Goal: Transaction & Acquisition: Book appointment/travel/reservation

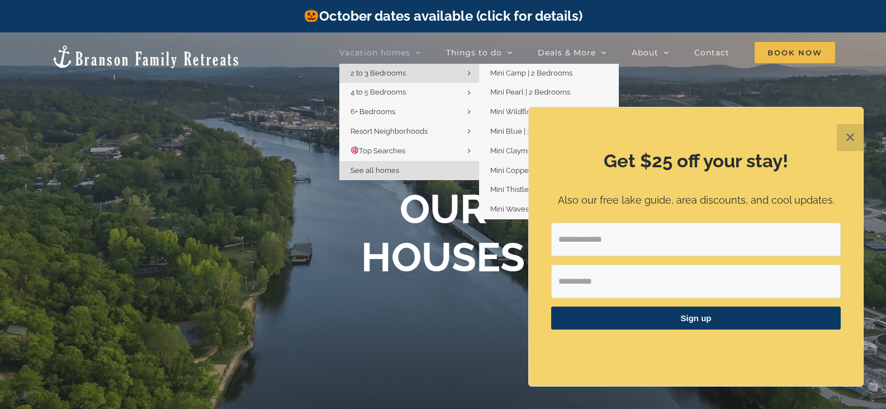
click at [446, 72] on link "2 to 3 Bedrooms" at bounding box center [409, 74] width 140 height 20
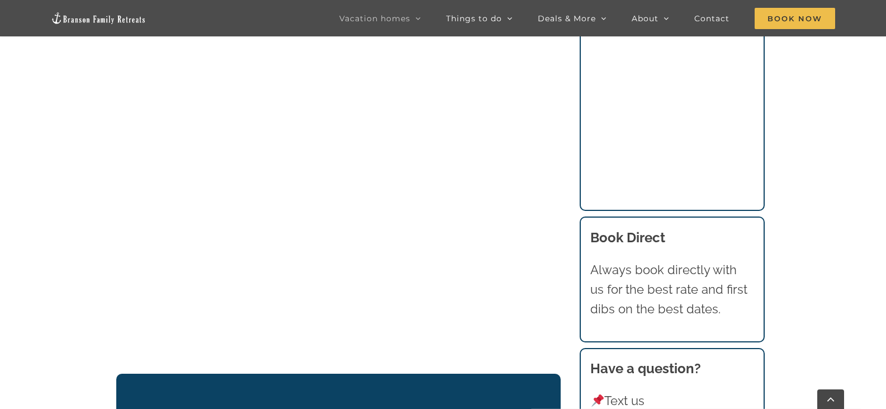
scroll to position [1349, 0]
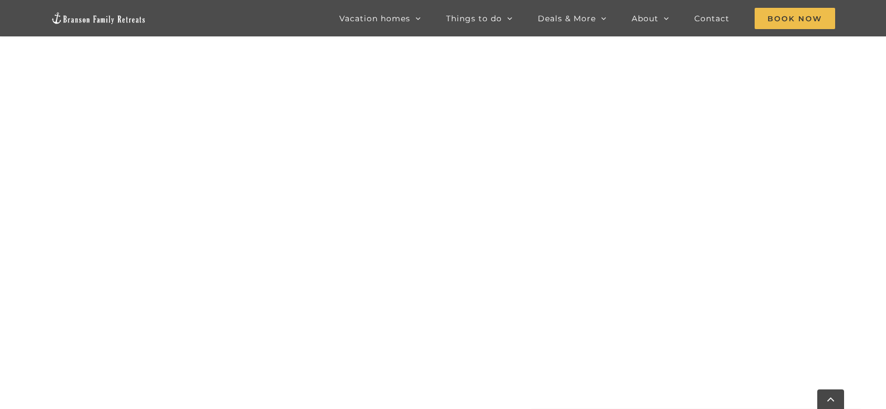
scroll to position [986, 0]
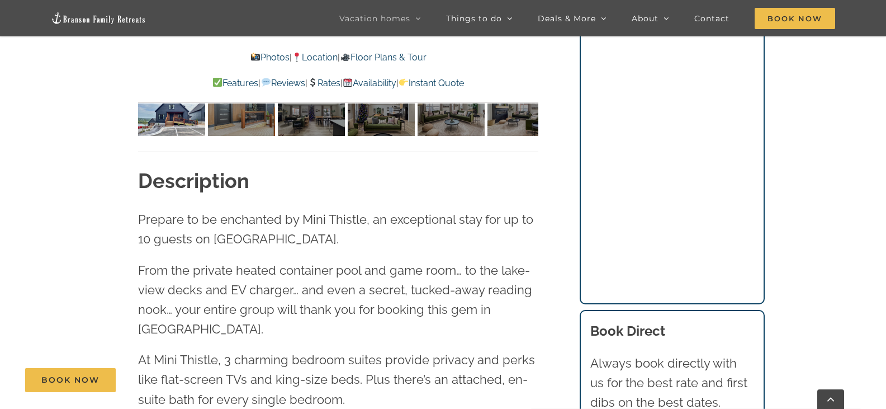
scroll to position [932, 0]
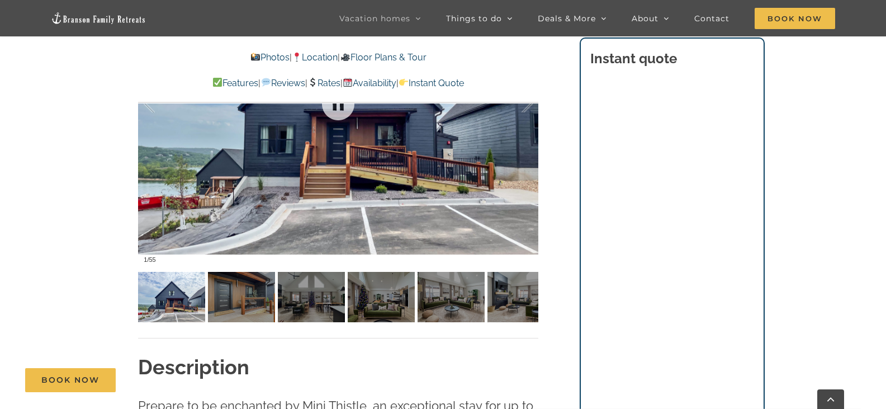
click at [335, 162] on div at bounding box center [338, 104] width 400 height 329
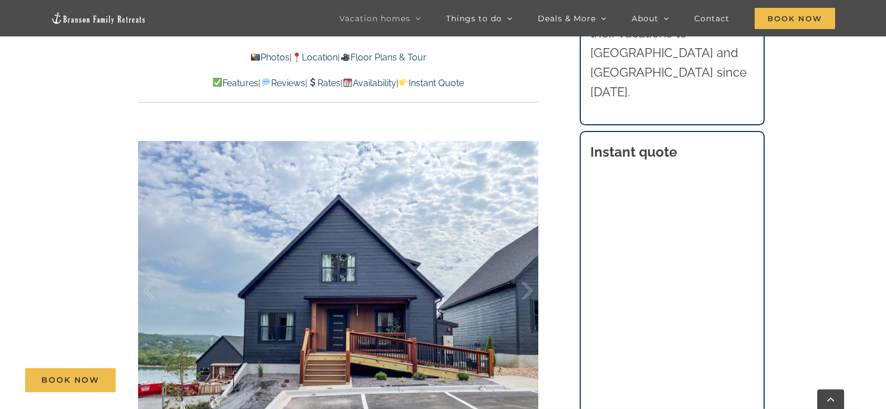
scroll to position [838, 0]
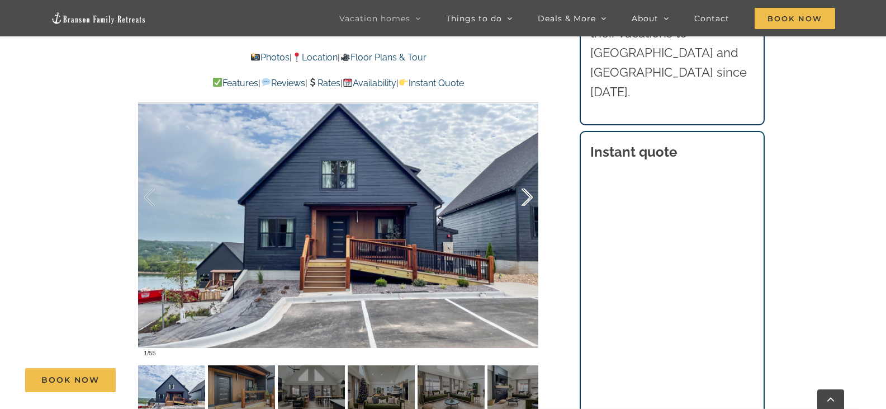
click at [528, 197] on div at bounding box center [515, 197] width 35 height 69
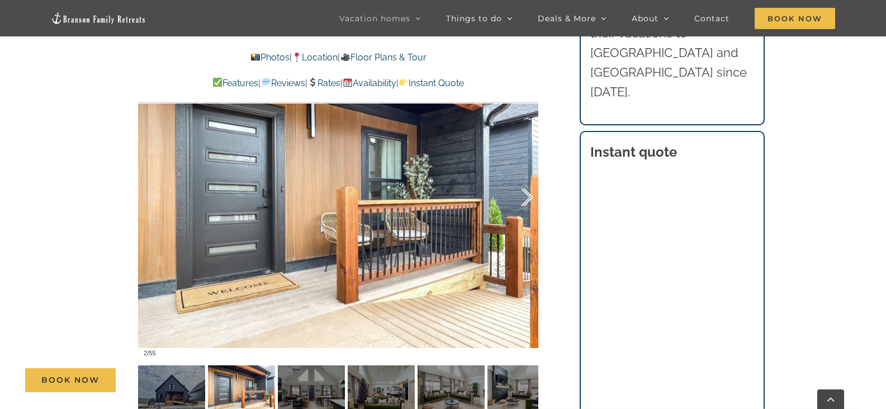
click at [528, 197] on div at bounding box center [515, 197] width 35 height 69
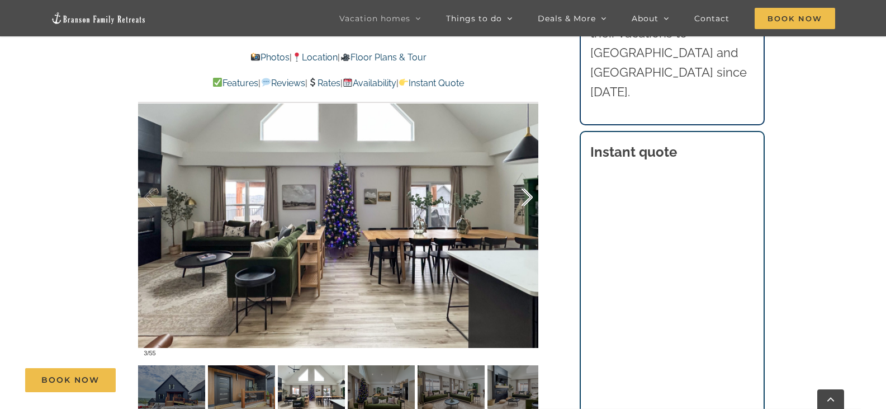
click at [528, 197] on div at bounding box center [515, 197] width 35 height 69
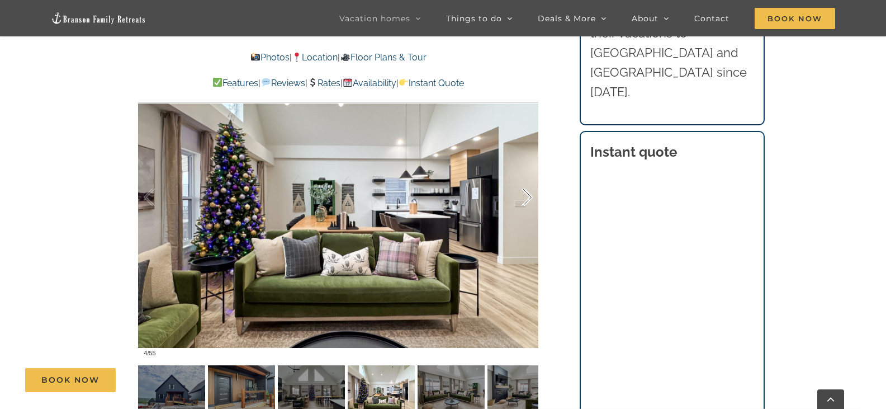
click at [528, 197] on div at bounding box center [515, 197] width 35 height 69
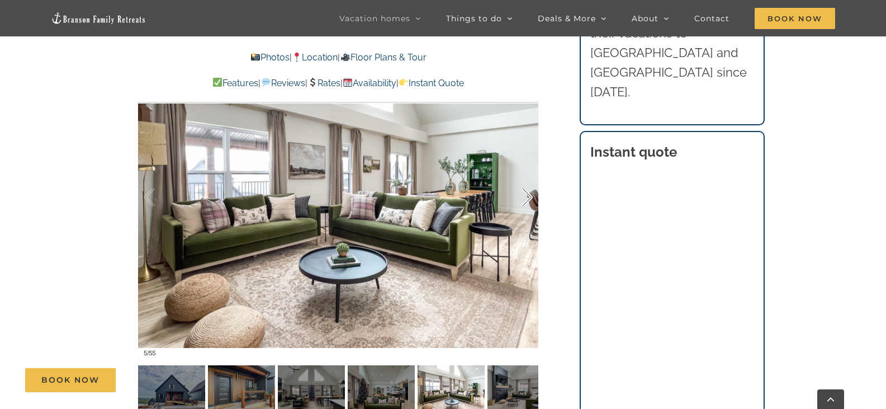
click at [528, 197] on div at bounding box center [515, 197] width 35 height 69
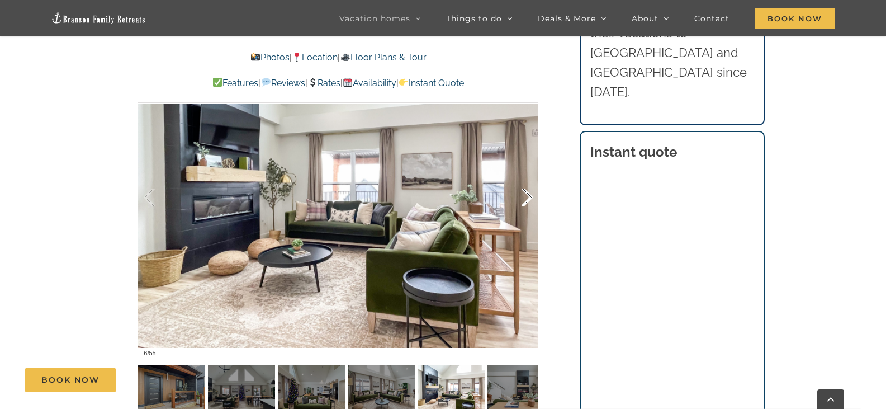
click at [528, 197] on div at bounding box center [515, 197] width 35 height 69
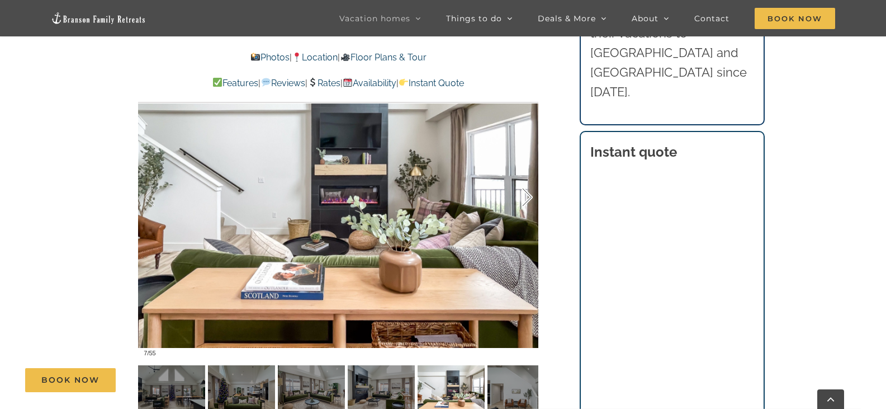
click at [528, 197] on div at bounding box center [515, 197] width 35 height 69
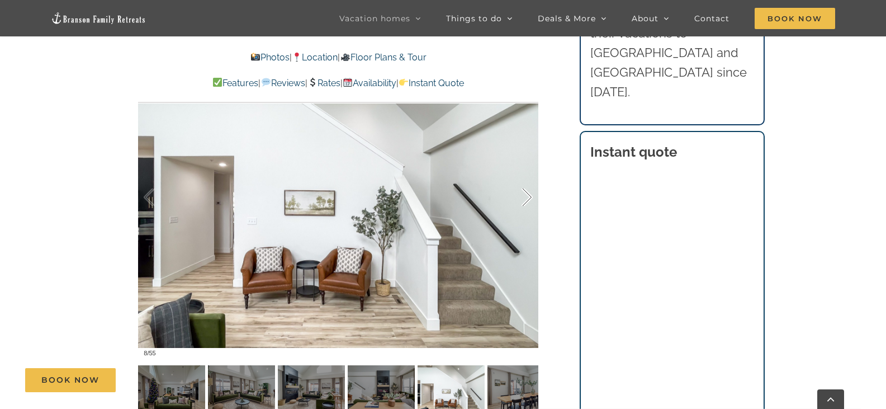
click at [528, 197] on div at bounding box center [515, 197] width 35 height 69
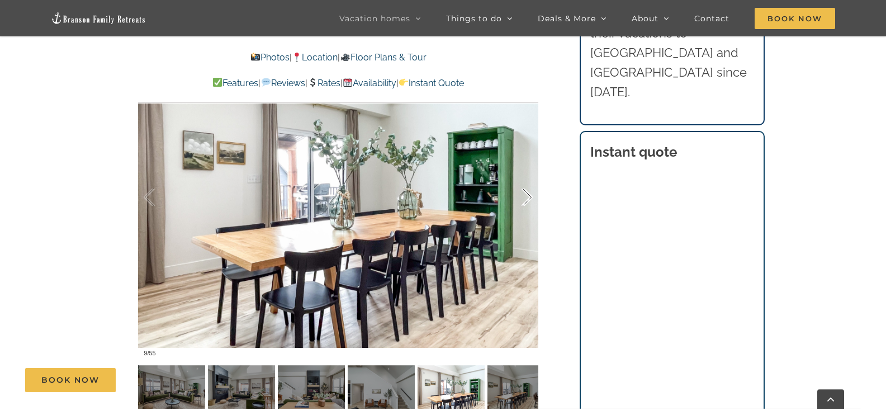
click at [528, 197] on div at bounding box center [515, 197] width 35 height 69
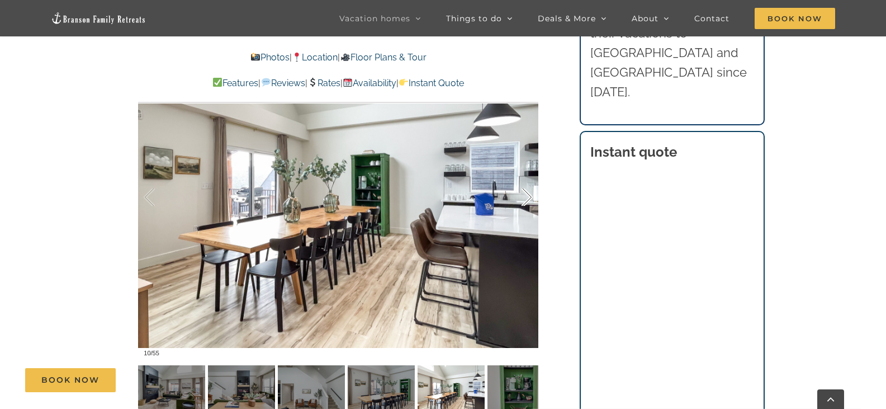
click at [528, 197] on div at bounding box center [515, 197] width 35 height 69
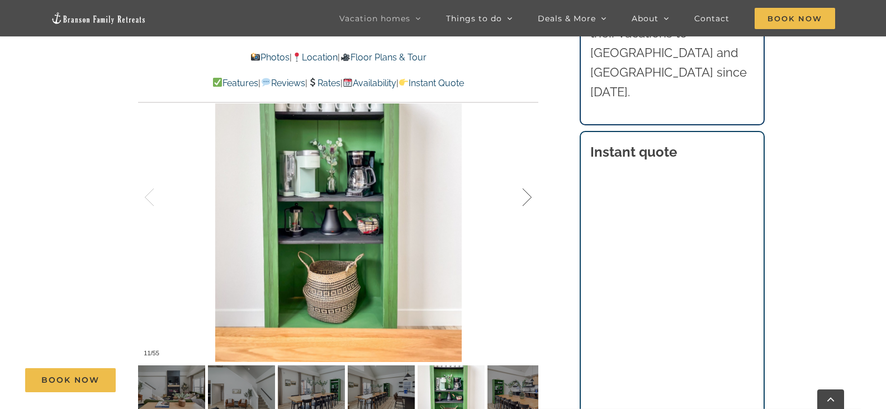
click at [528, 197] on div at bounding box center [515, 197] width 35 height 69
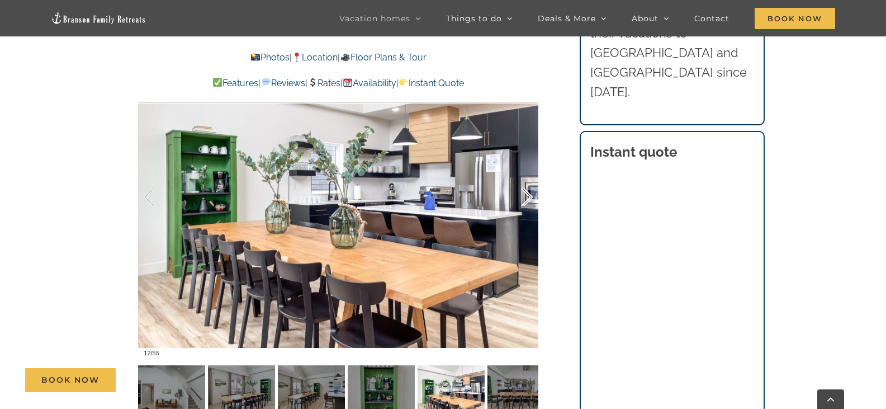
click at [528, 197] on div at bounding box center [515, 197] width 35 height 69
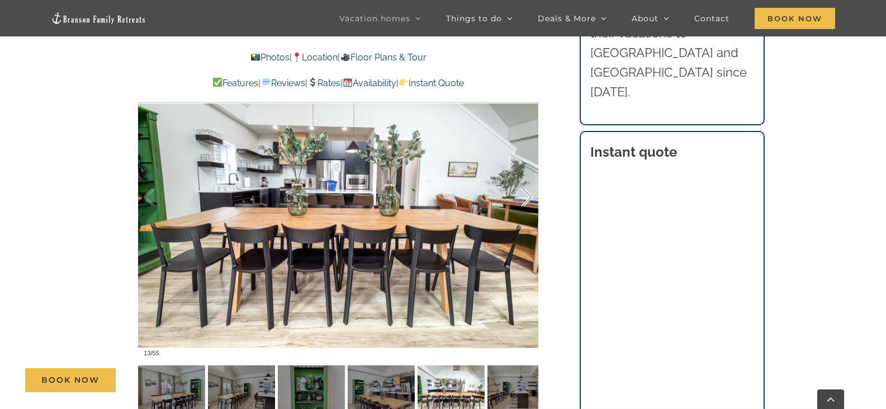
click at [528, 197] on div at bounding box center [515, 197] width 35 height 69
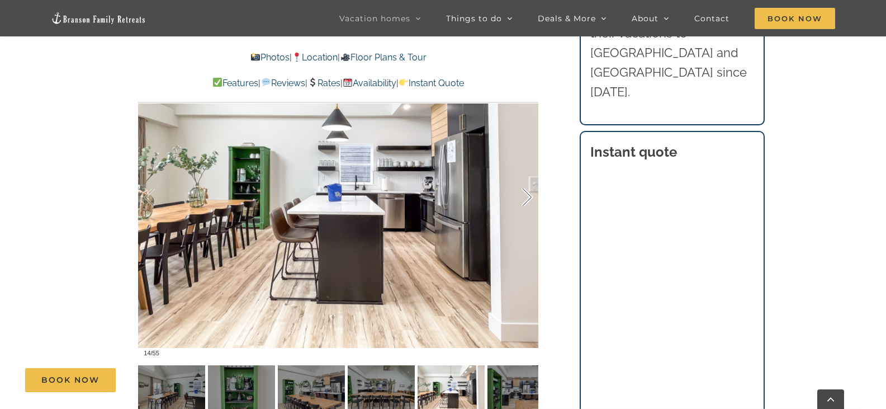
click at [528, 197] on div at bounding box center [515, 197] width 35 height 69
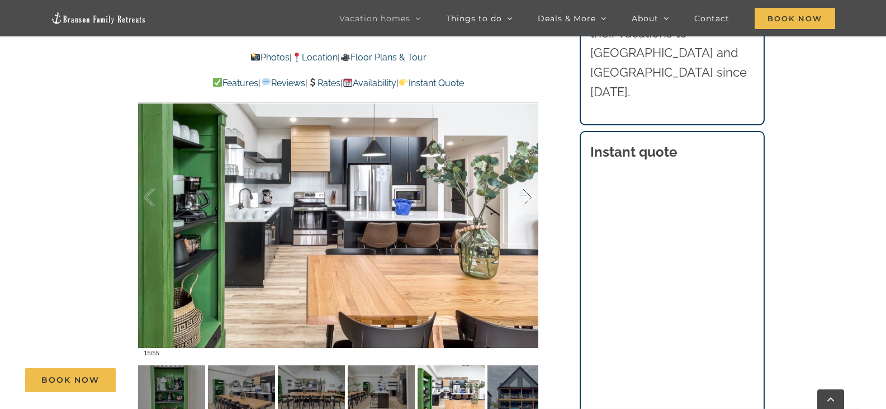
click at [528, 197] on div at bounding box center [515, 197] width 35 height 69
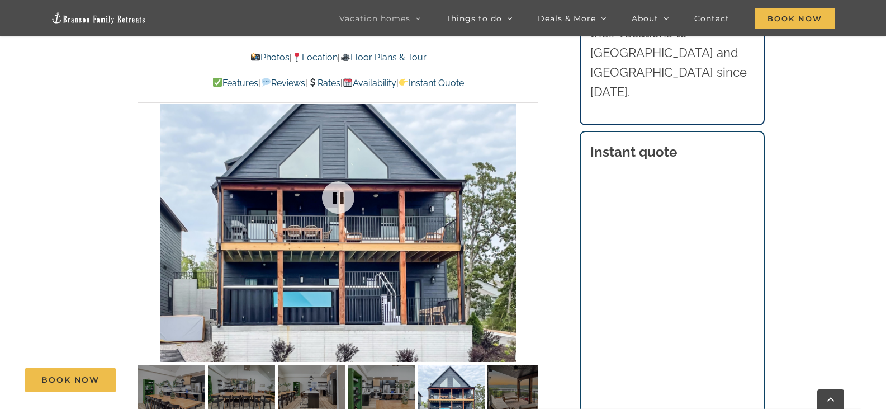
click at [528, 197] on div at bounding box center [338, 197] width 400 height 329
click at [528, 197] on div at bounding box center [515, 197] width 35 height 69
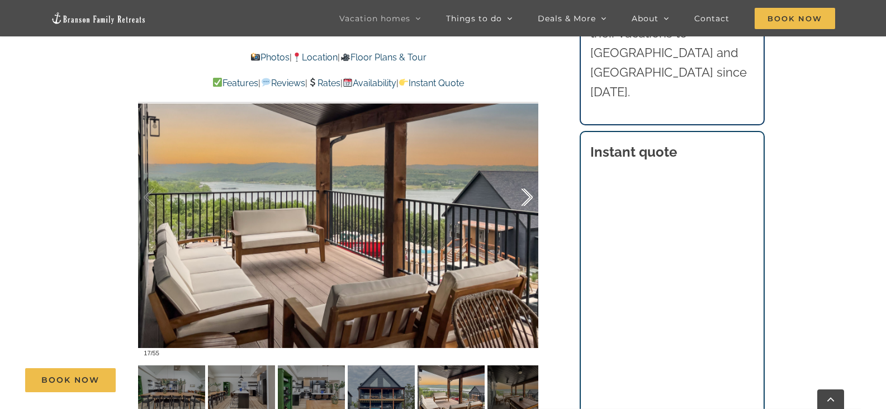
click at [528, 193] on div at bounding box center [515, 197] width 35 height 69
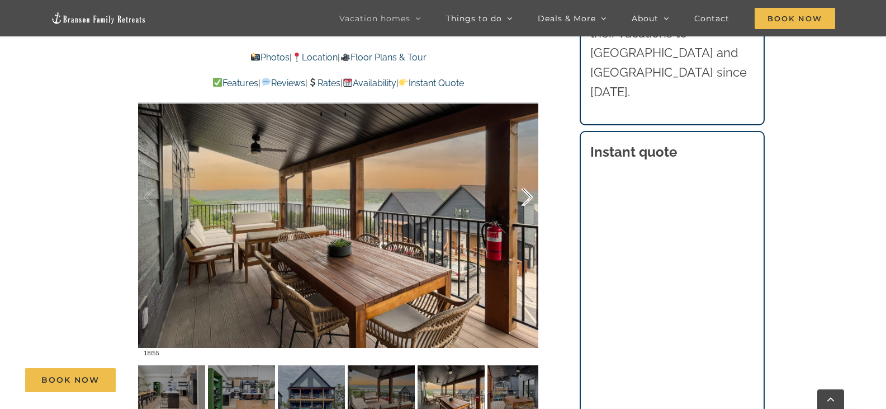
click at [524, 201] on div at bounding box center [515, 197] width 35 height 69
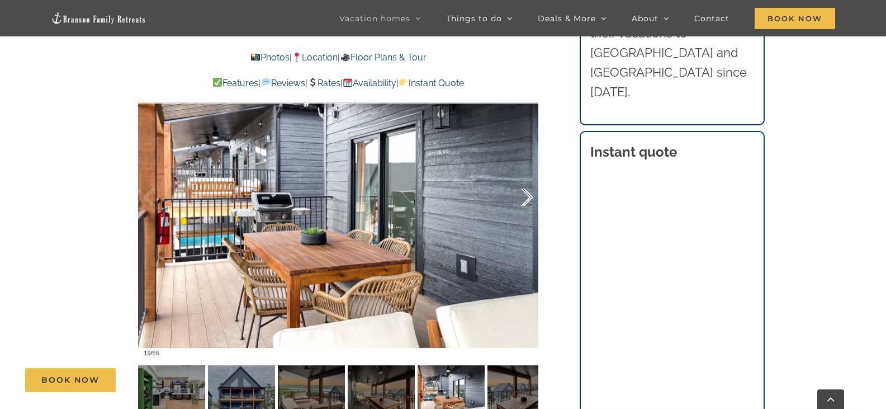
click at [529, 198] on div at bounding box center [515, 197] width 35 height 69
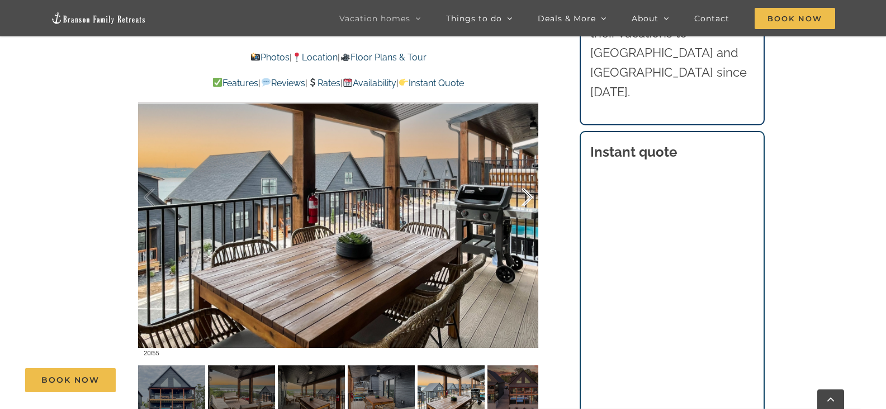
click at [529, 198] on div at bounding box center [515, 197] width 35 height 69
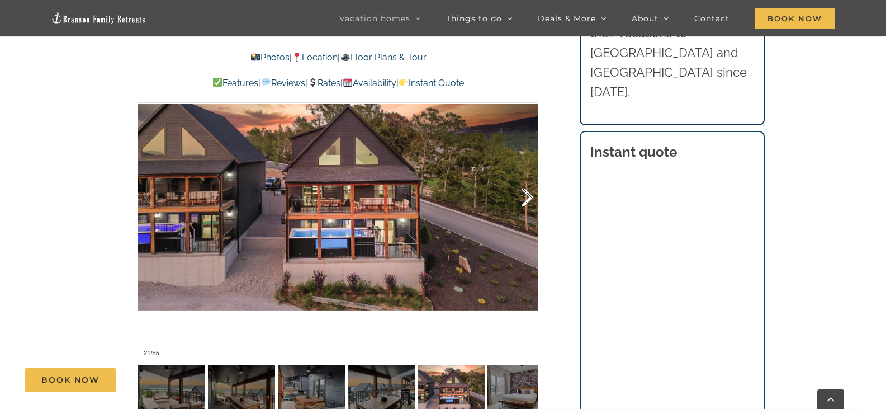
click at [529, 198] on div at bounding box center [515, 197] width 35 height 69
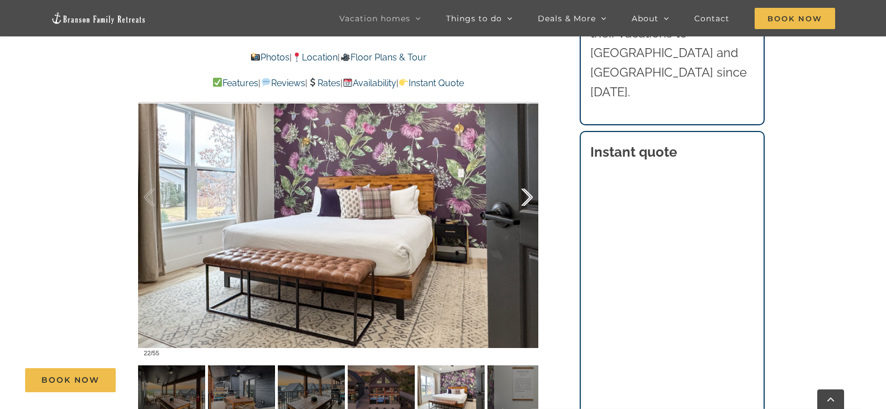
click at [529, 198] on div at bounding box center [515, 197] width 35 height 69
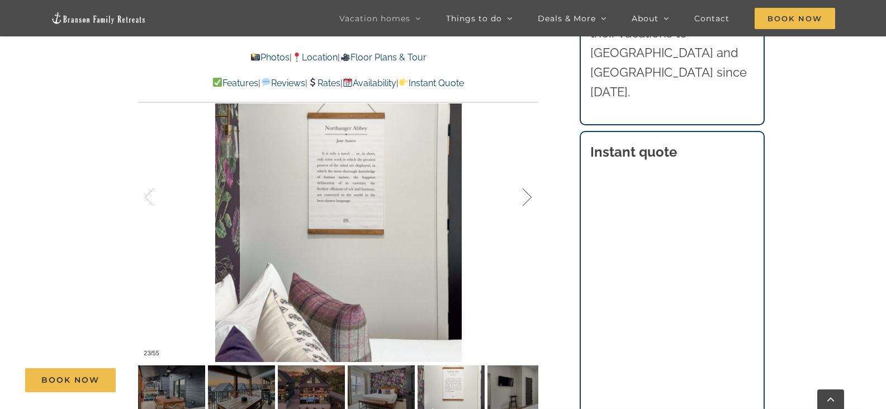
click at [529, 198] on div at bounding box center [515, 197] width 35 height 69
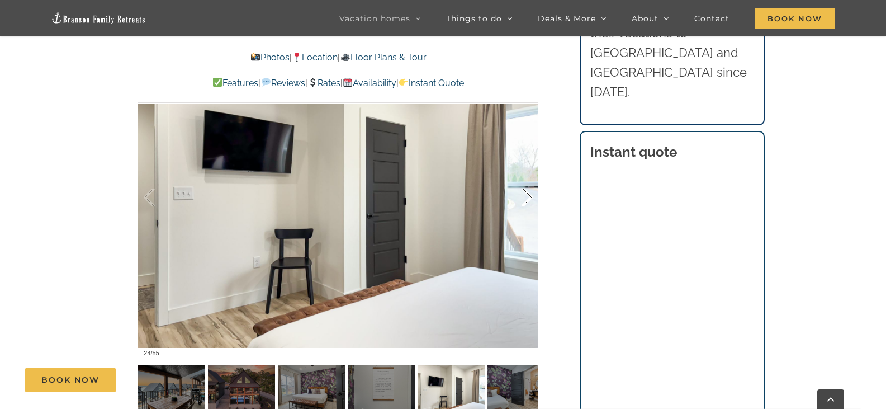
click at [529, 198] on div at bounding box center [515, 197] width 35 height 69
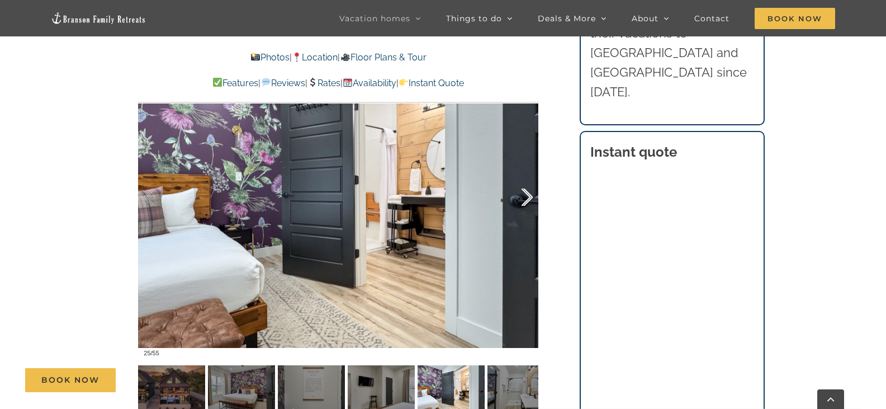
click at [529, 198] on div at bounding box center [515, 197] width 35 height 69
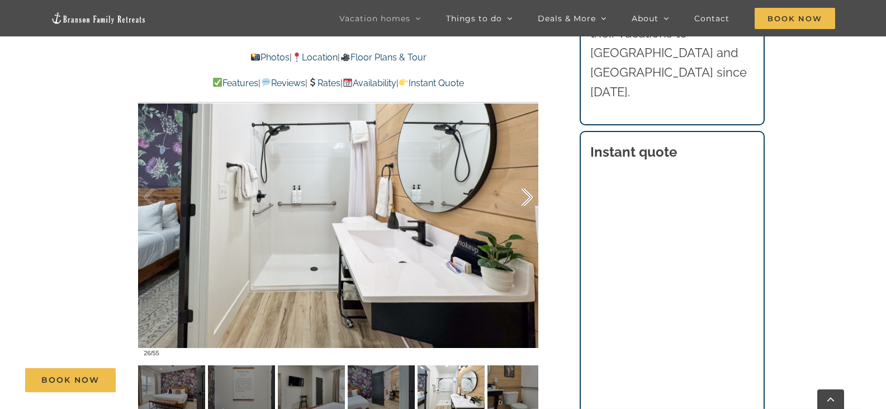
click at [529, 198] on div at bounding box center [515, 197] width 35 height 69
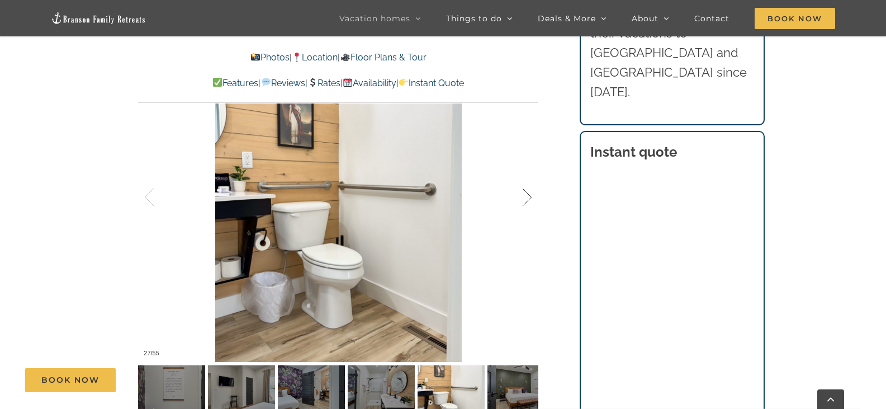
click at [529, 198] on div at bounding box center [515, 197] width 35 height 69
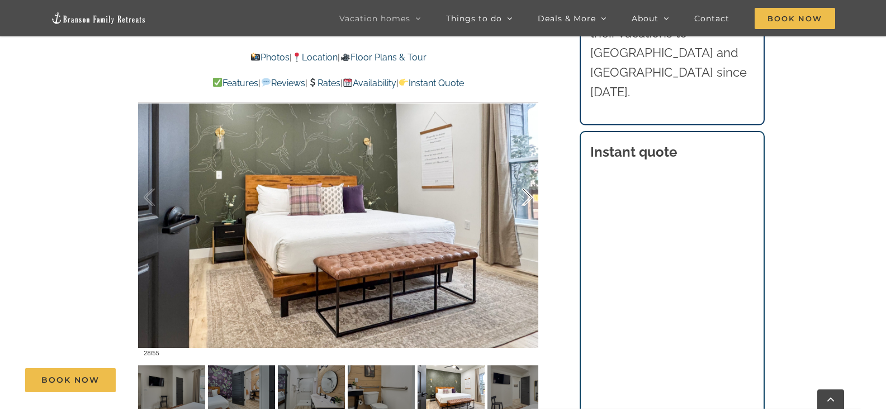
click at [529, 198] on div at bounding box center [515, 197] width 35 height 69
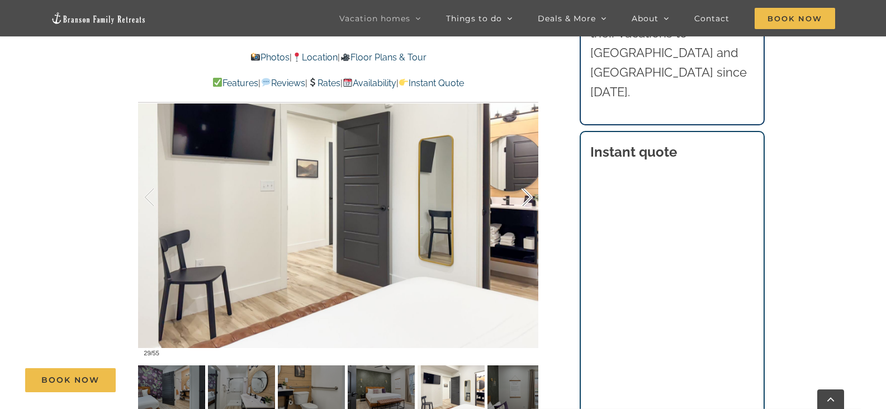
click at [529, 198] on div at bounding box center [515, 197] width 35 height 69
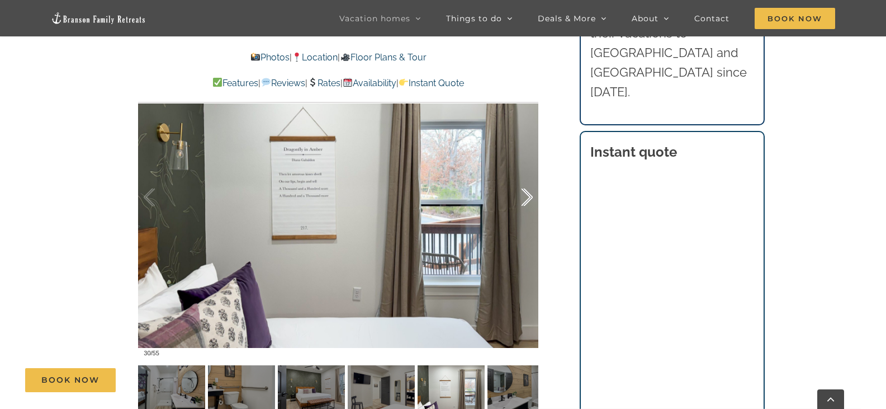
click at [529, 198] on div at bounding box center [515, 197] width 35 height 69
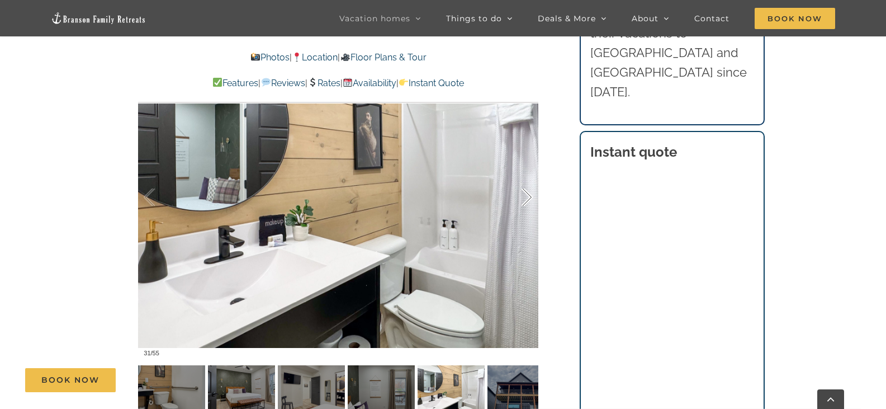
click at [529, 198] on div at bounding box center [515, 197] width 35 height 69
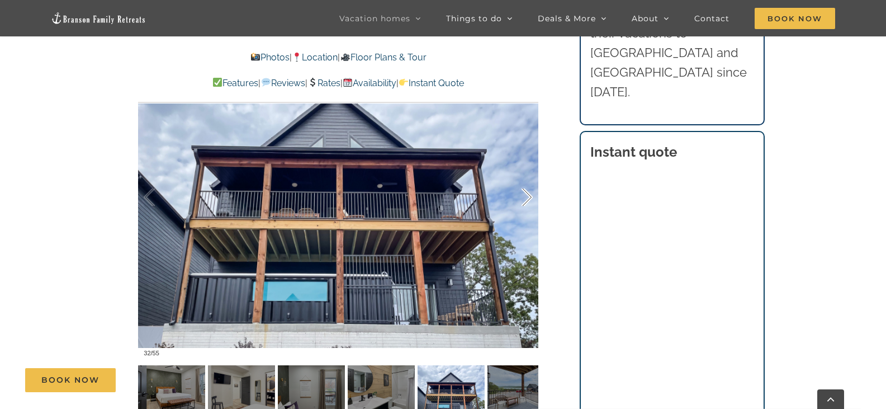
click at [529, 198] on div at bounding box center [515, 197] width 35 height 69
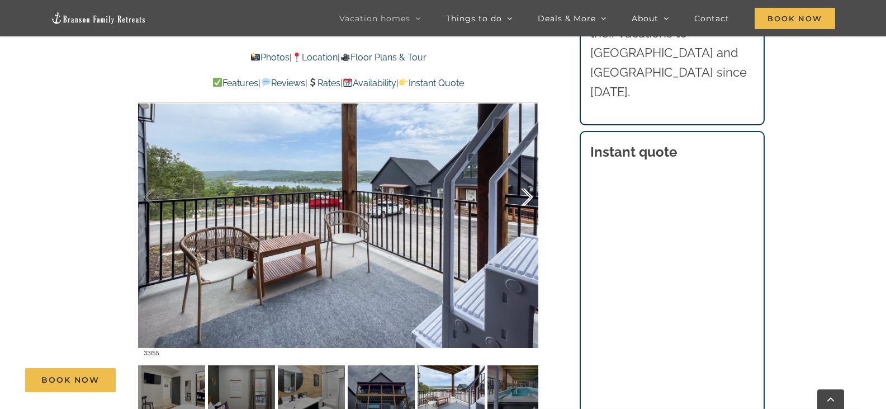
click at [529, 198] on div at bounding box center [515, 197] width 35 height 69
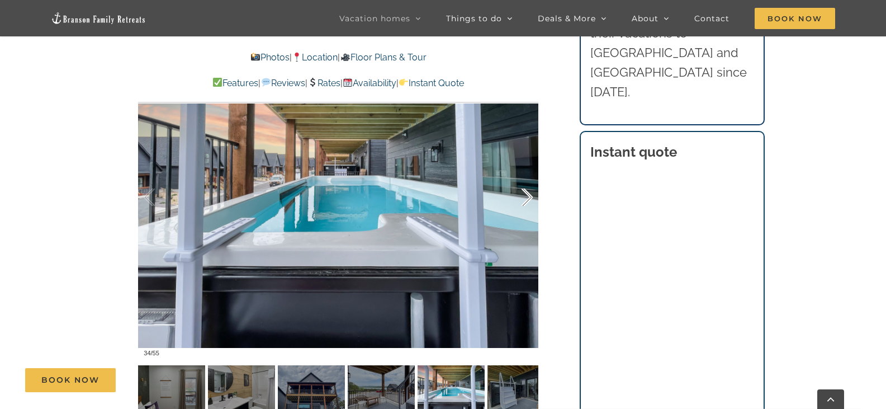
click at [526, 199] on div at bounding box center [515, 197] width 35 height 69
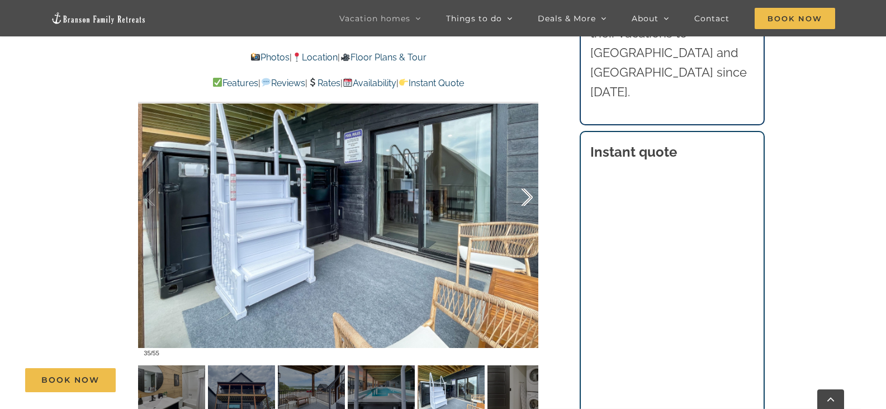
click at [526, 199] on div at bounding box center [515, 197] width 35 height 69
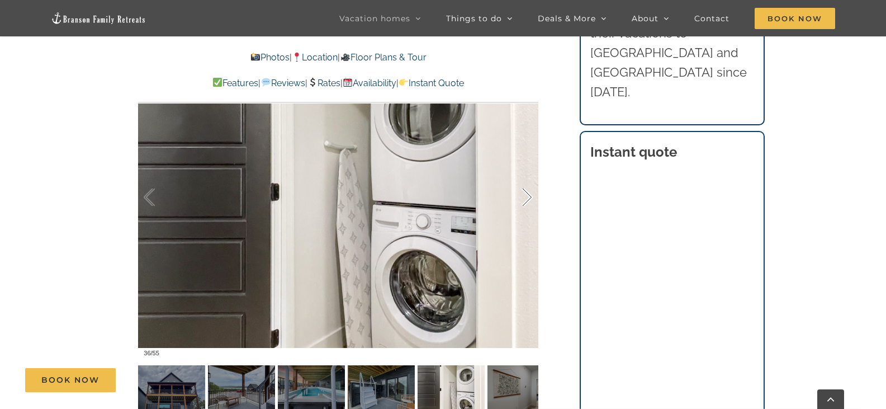
click at [526, 199] on div at bounding box center [515, 197] width 35 height 69
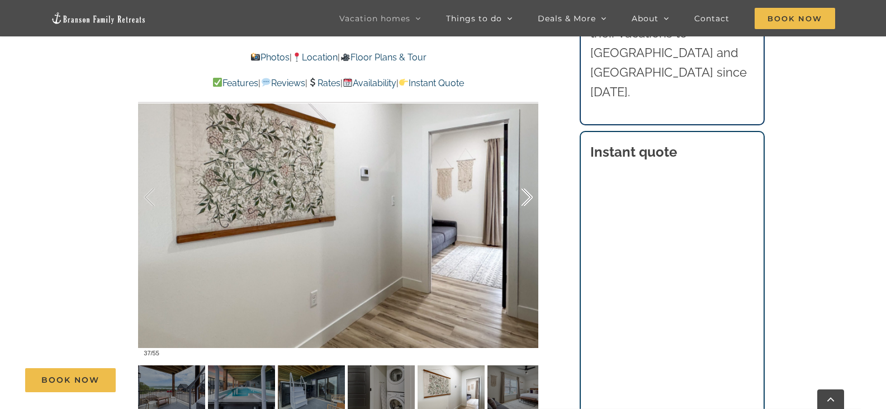
click at [526, 199] on div at bounding box center [515, 197] width 35 height 69
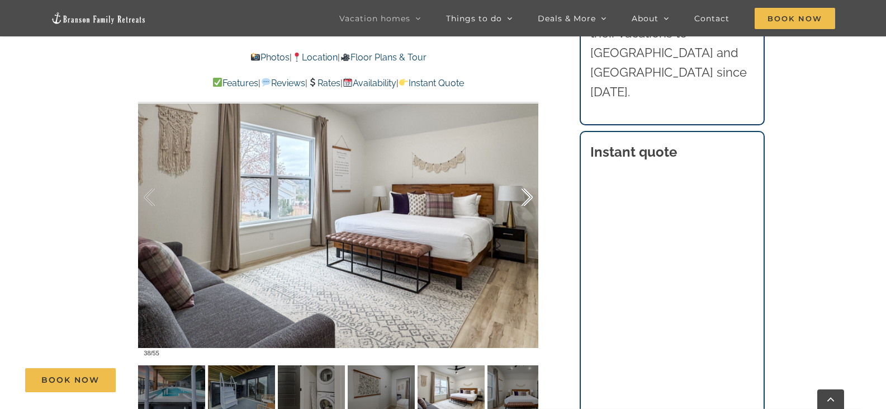
click at [526, 199] on div at bounding box center [515, 197] width 35 height 69
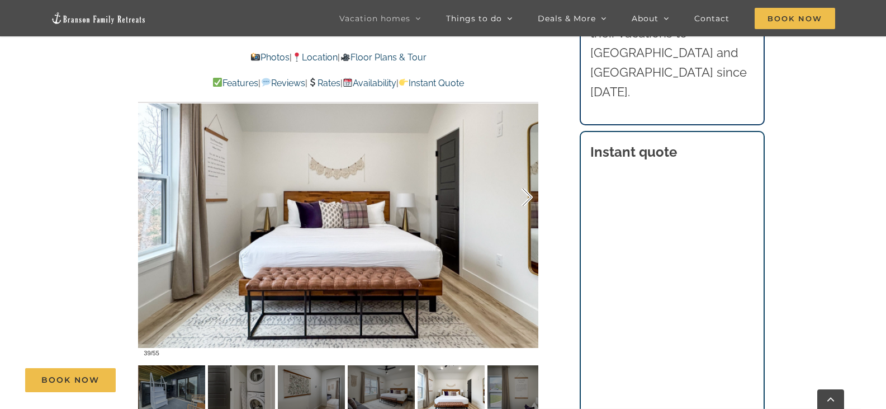
click at [526, 199] on div at bounding box center [515, 197] width 35 height 69
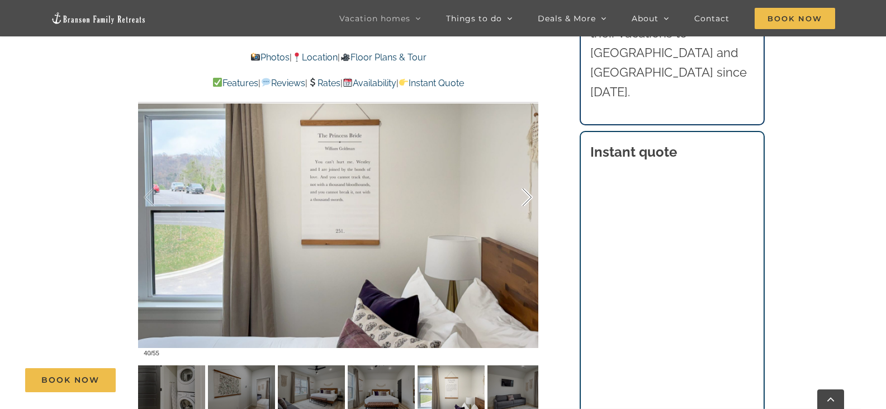
click at [526, 199] on div at bounding box center [515, 197] width 35 height 69
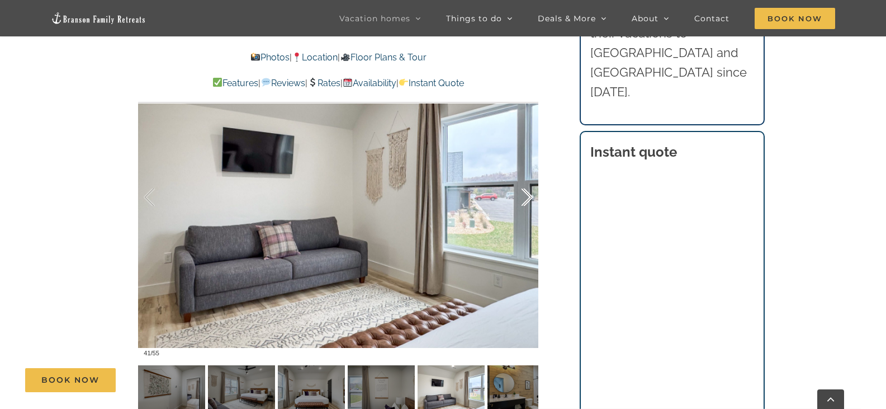
click at [526, 199] on div at bounding box center [515, 197] width 35 height 69
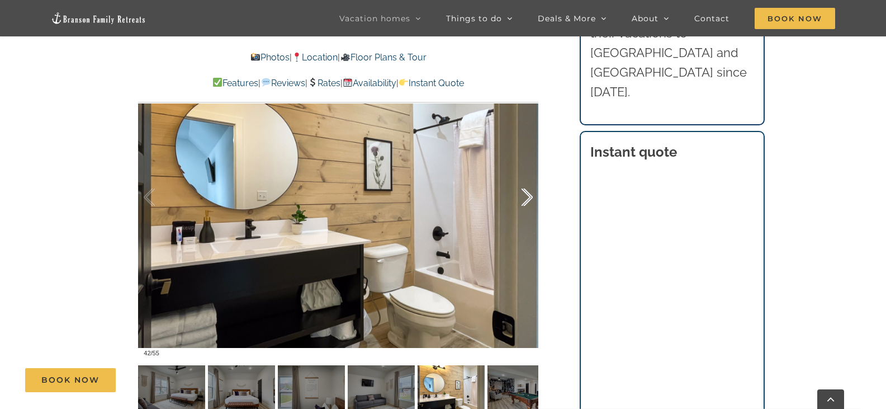
click at [526, 199] on div at bounding box center [515, 197] width 35 height 69
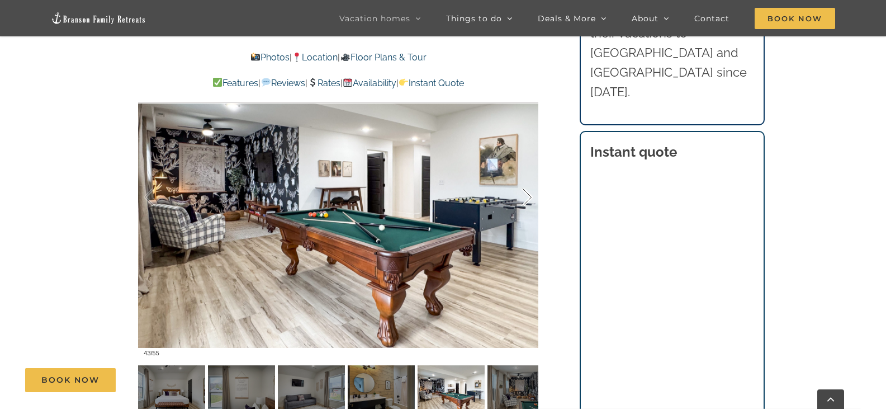
click at [526, 199] on div at bounding box center [515, 197] width 35 height 69
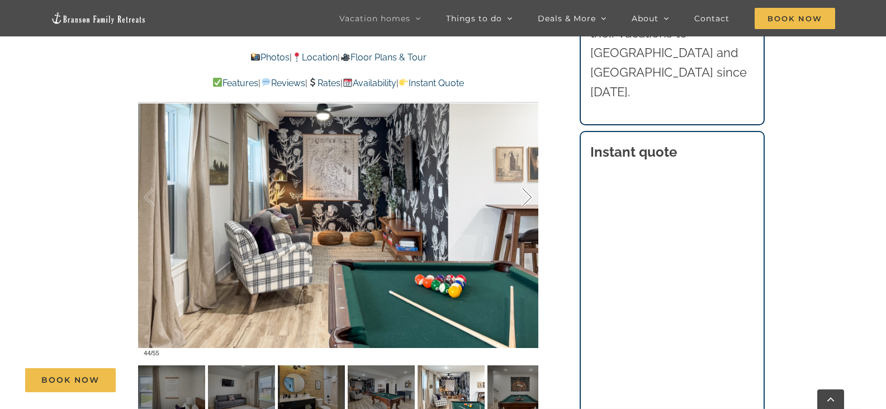
click at [526, 199] on div at bounding box center [515, 197] width 35 height 69
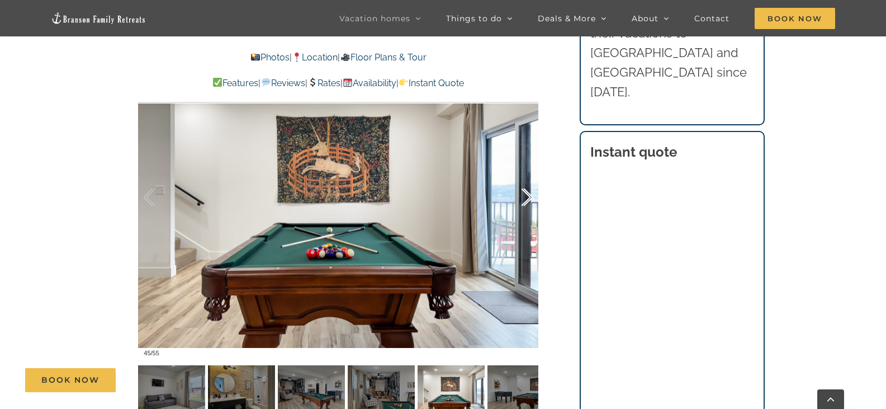
click at [526, 199] on div at bounding box center [515, 197] width 35 height 69
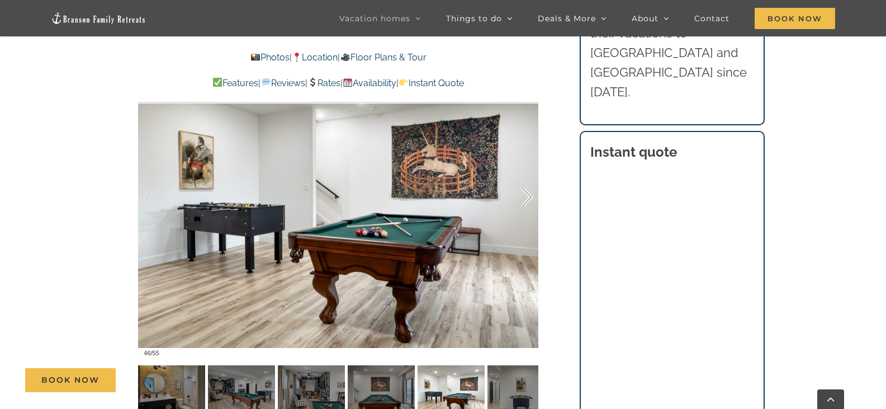
click at [527, 200] on div at bounding box center [515, 197] width 35 height 69
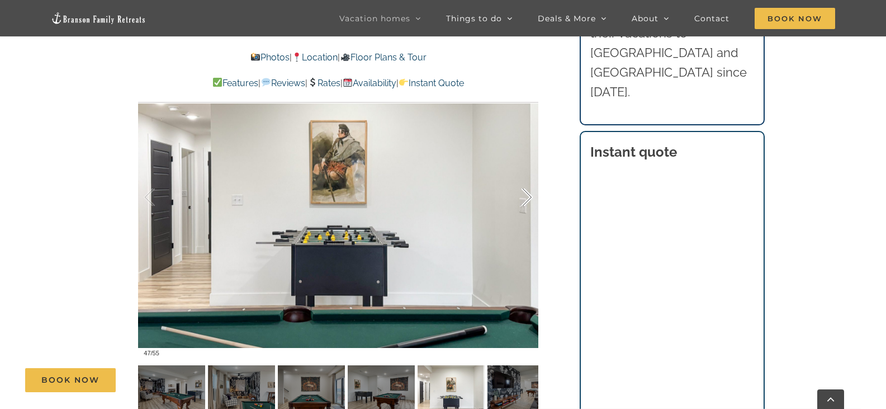
click at [527, 200] on div at bounding box center [515, 197] width 35 height 69
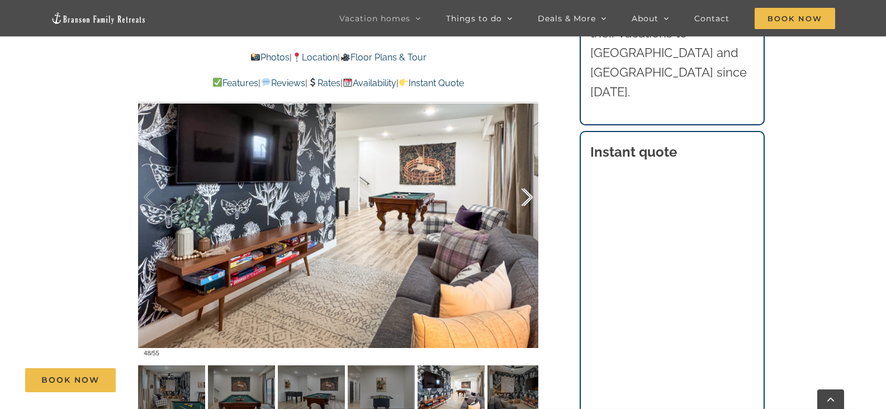
click at [527, 200] on div at bounding box center [515, 197] width 35 height 69
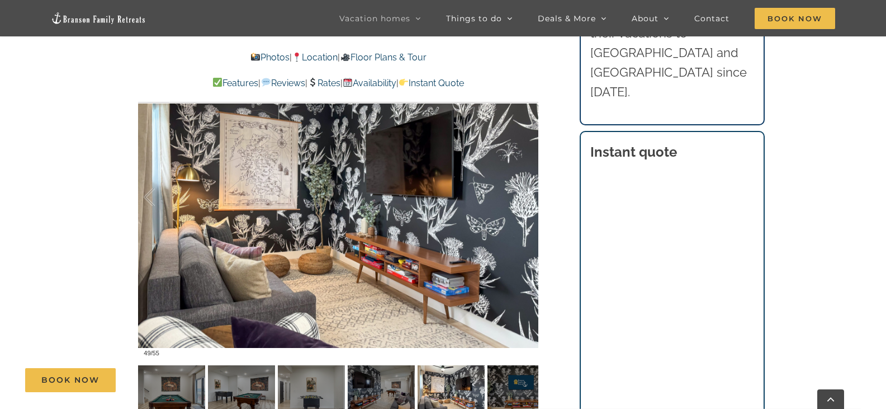
click at [315, 57] on link "Location" at bounding box center [315, 57] width 46 height 11
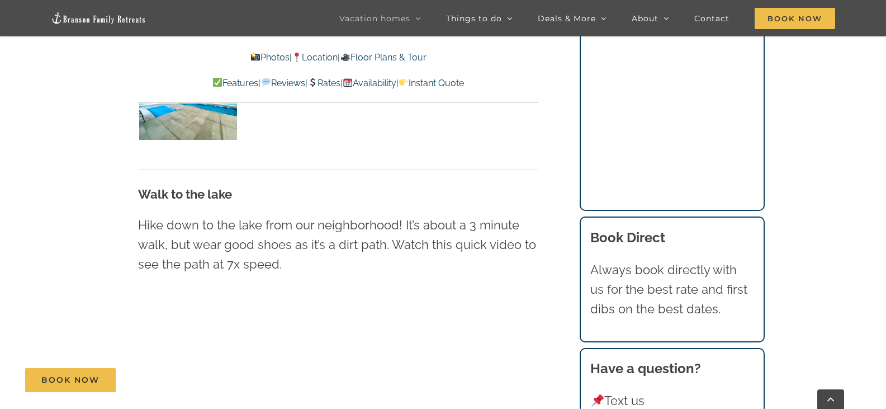
scroll to position [3170, 0]
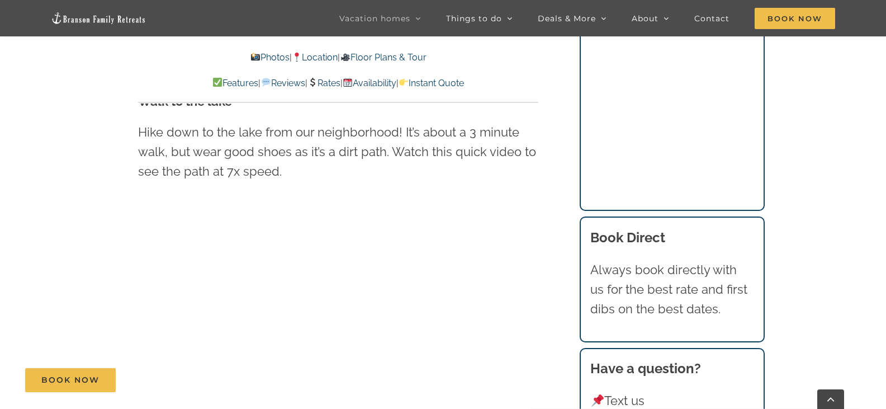
click at [326, 79] on link "Rates" at bounding box center [323, 83] width 33 height 11
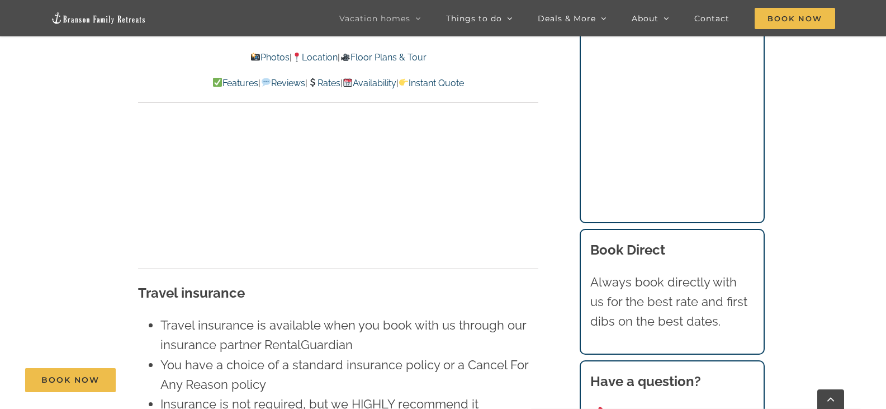
scroll to position [7955, 0]
